Goal: Task Accomplishment & Management: Manage account settings

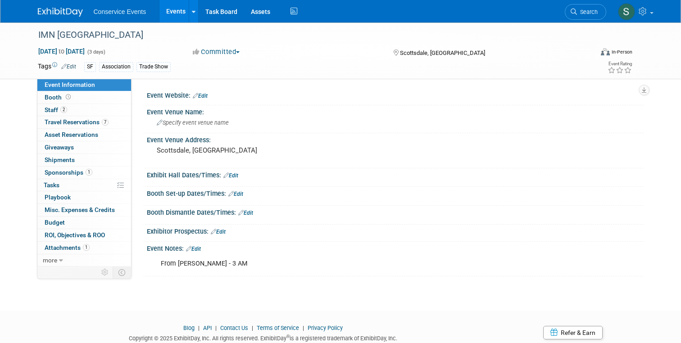
click at [68, 16] on img at bounding box center [60, 12] width 45 height 9
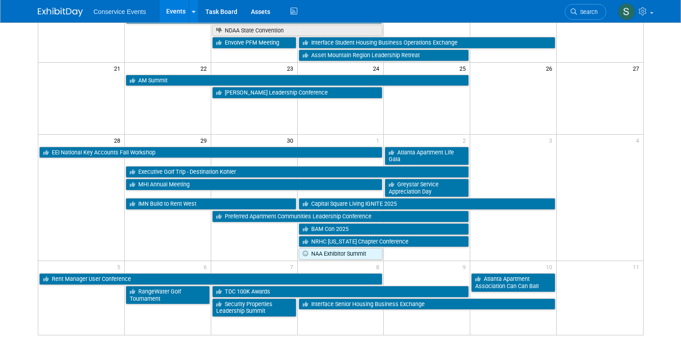
scroll to position [319, 0]
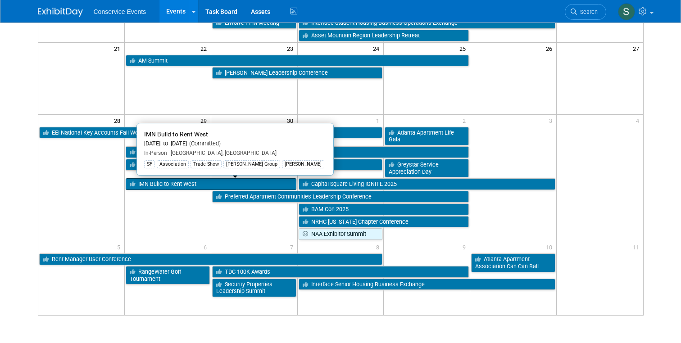
click at [158, 185] on link "IMN Build to Rent West" at bounding box center [211, 184] width 171 height 12
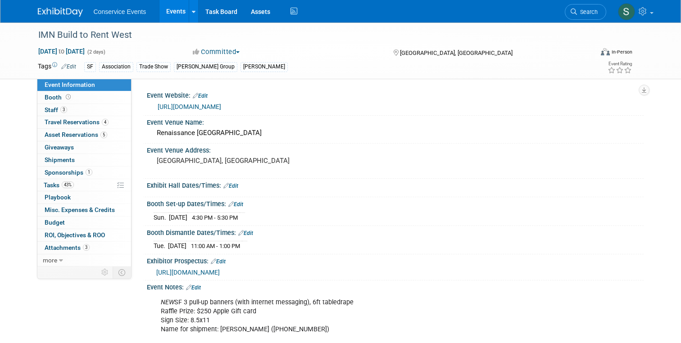
click at [67, 7] on link at bounding box center [66, 7] width 56 height 7
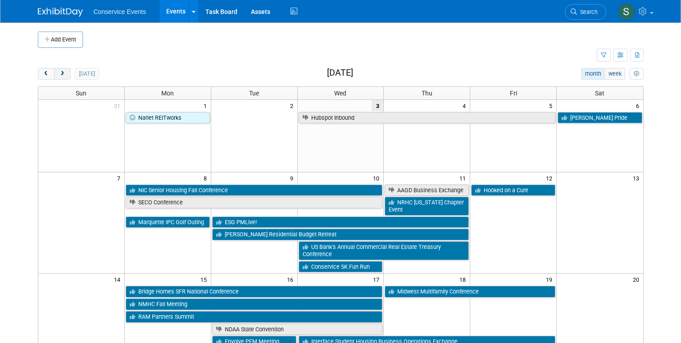
click at [64, 73] on span "next" at bounding box center [62, 74] width 7 height 6
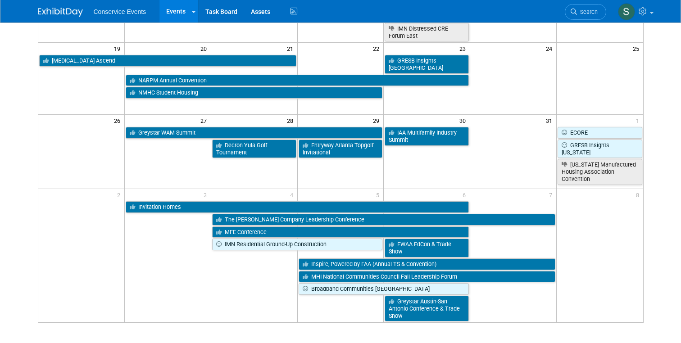
scroll to position [341, 0]
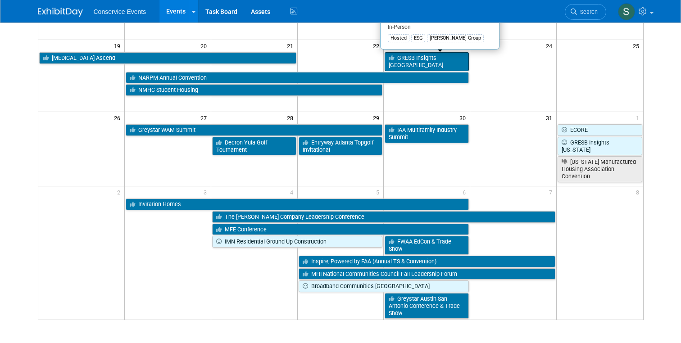
click at [422, 62] on link "GRESB Insights Las Angeles" at bounding box center [427, 61] width 84 height 18
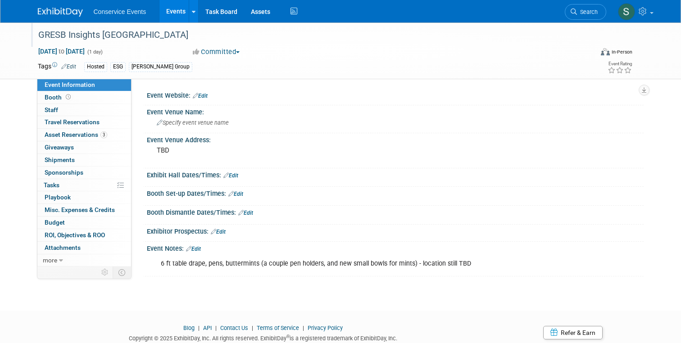
click at [106, 37] on div "GRESB Insights Las Angeles" at bounding box center [308, 35] width 547 height 16
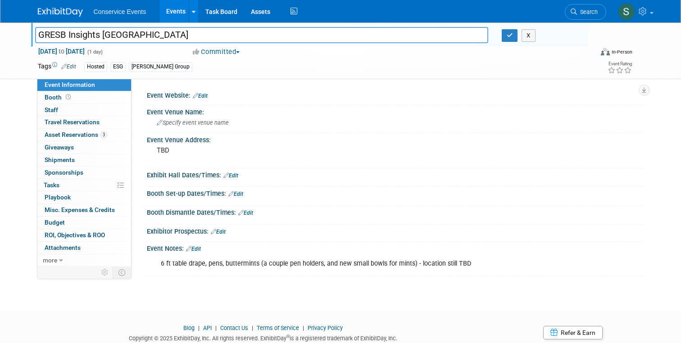
click at [111, 37] on input "GRESB Insights Las Angeles" at bounding box center [261, 35] width 453 height 16
type input "GRESB Insights [GEOGRAPHIC_DATA]"
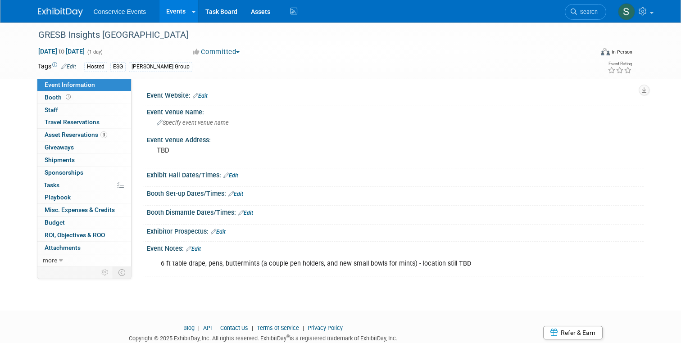
click at [73, 13] on img at bounding box center [60, 12] width 45 height 9
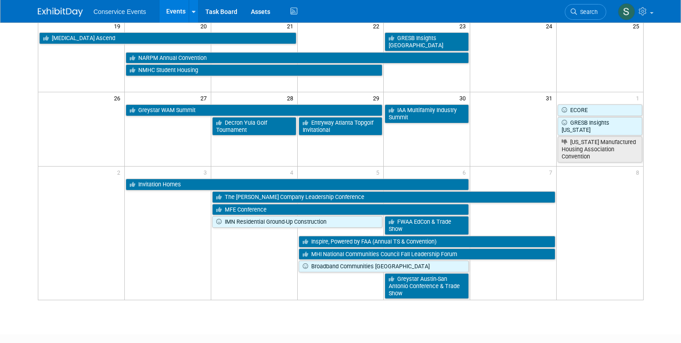
scroll to position [368, 0]
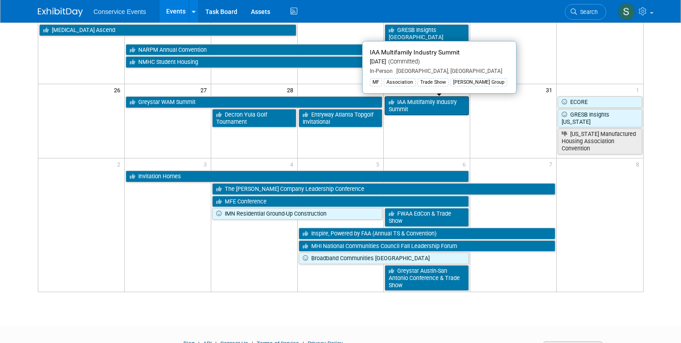
click at [418, 108] on link "IAA Multifamily Industry Summit" at bounding box center [427, 105] width 84 height 18
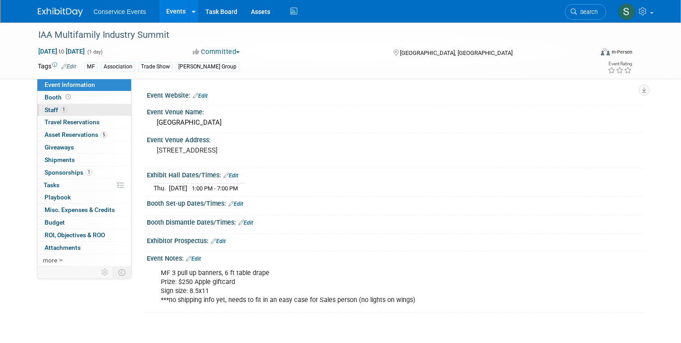
click at [51, 109] on span "Staff 1" at bounding box center [56, 109] width 23 height 7
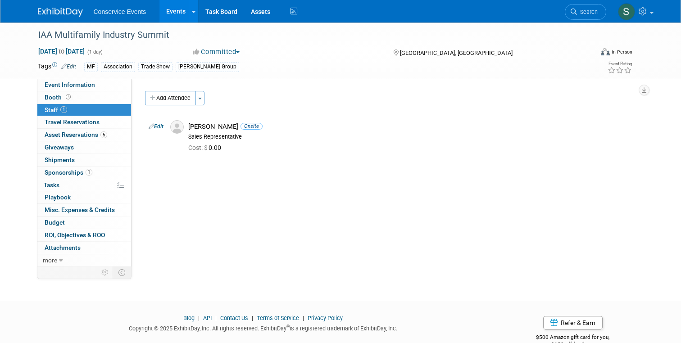
click at [66, 7] on link at bounding box center [66, 7] width 56 height 7
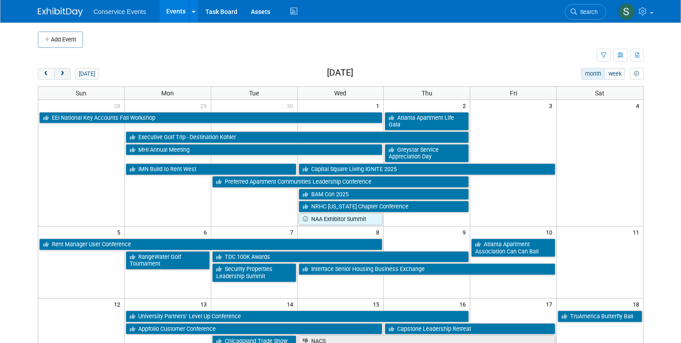
click at [66, 75] on button "next" at bounding box center [62, 74] width 17 height 12
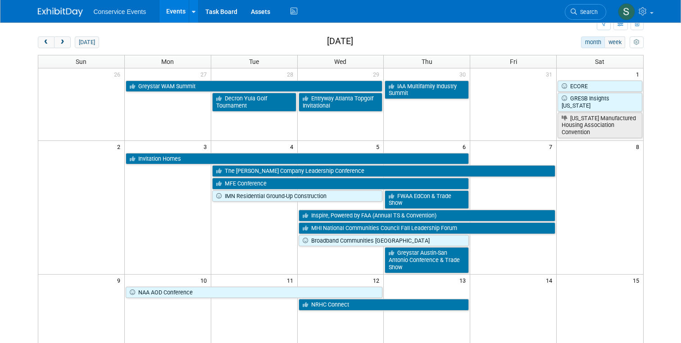
scroll to position [35, 0]
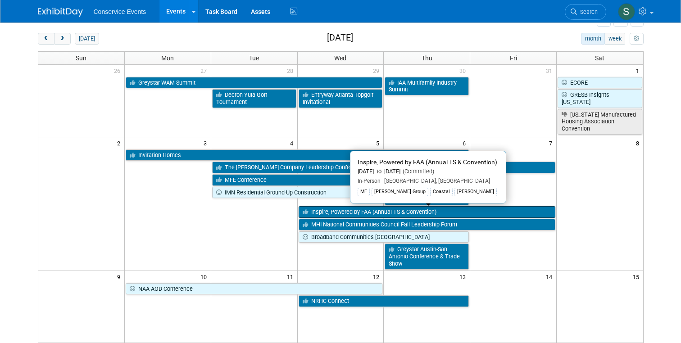
click at [324, 213] on link "Inspire, Powered by FAA (Annual TS & Convention)" at bounding box center [427, 212] width 257 height 12
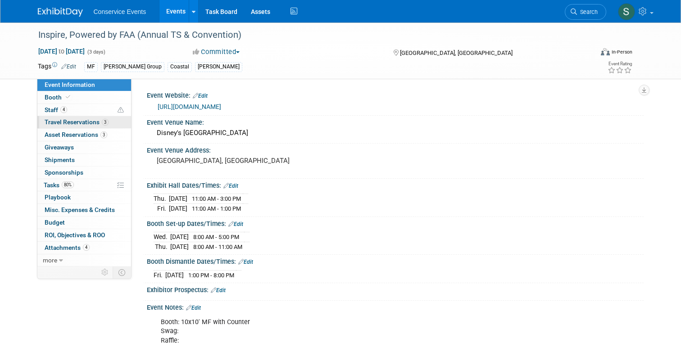
click at [57, 121] on span "Travel Reservations 3" at bounding box center [77, 121] width 64 height 7
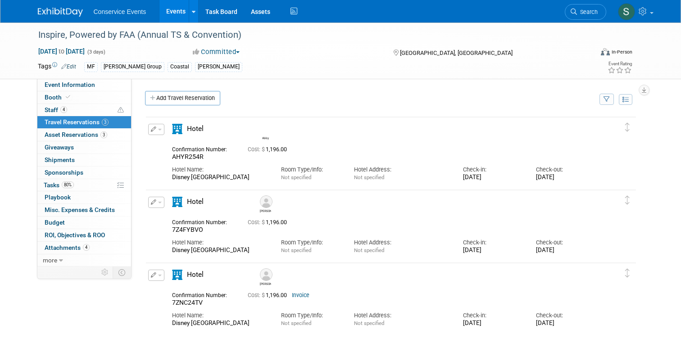
drag, startPoint x: 454, startPoint y: 177, endPoint x: 593, endPoint y: 174, distance: 139.7
click at [593, 174] on div "Hotel Name: [GEOGRAPHIC_DATA] Room Type/Info: Not specified Hotel Address: Not …" at bounding box center [383, 171] width 437 height 20
click at [593, 174] on div "[DATE]" at bounding box center [565, 178] width 59 height 8
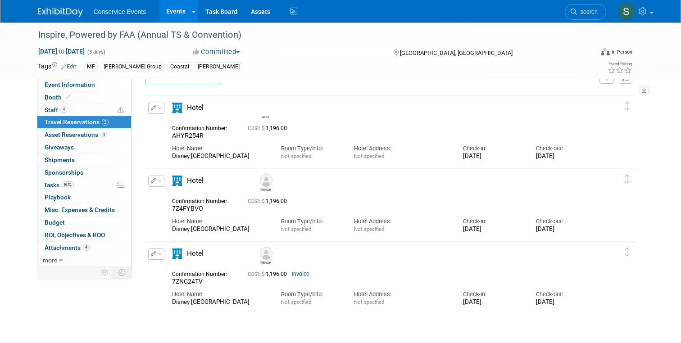
scroll to position [18, 0]
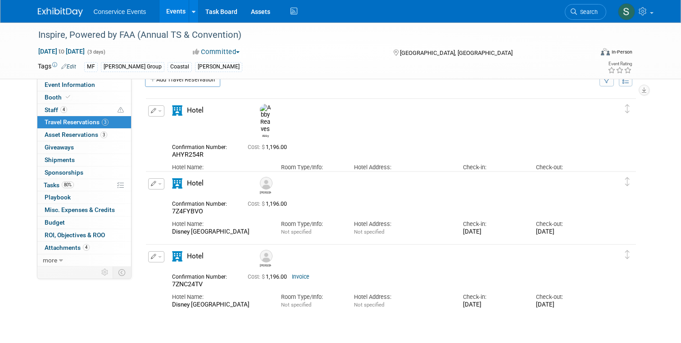
drag, startPoint x: 459, startPoint y: 158, endPoint x: 588, endPoint y: 158, distance: 128.8
click at [588, 159] on div "Hotel Name: [GEOGRAPHIC_DATA] Room Type/Info: Not specified Hotel Address: Not …" at bounding box center [383, 169] width 437 height 20
click at [588, 172] on div "[DATE]" at bounding box center [565, 176] width 59 height 8
drag, startPoint x: 588, startPoint y: 158, endPoint x: 463, endPoint y: 150, distance: 125.0
click at [463, 159] on div "Hotel Name: [GEOGRAPHIC_DATA] Room Type/Info: Not specified Hotel Address: Not …" at bounding box center [383, 169] width 437 height 20
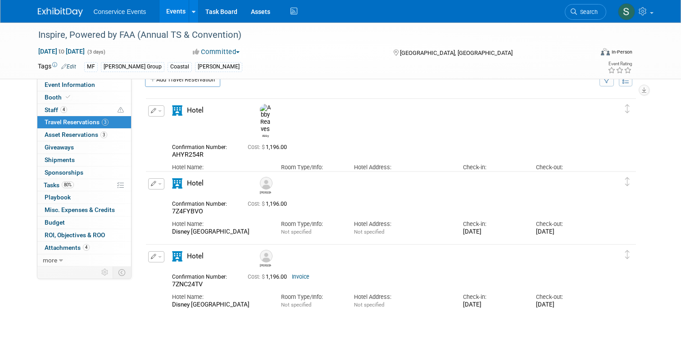
copy div "Check-in: [DATE] Check-out: [DATE]"
click at [570, 171] on div "Delete Reservation [PERSON_NAME] 7Z4FYBVO Cost: $ 1,196.00 Hotel Name: Not spec…" at bounding box center [391, 206] width 492 height 73
